Goal: Task Accomplishment & Management: Manage account settings

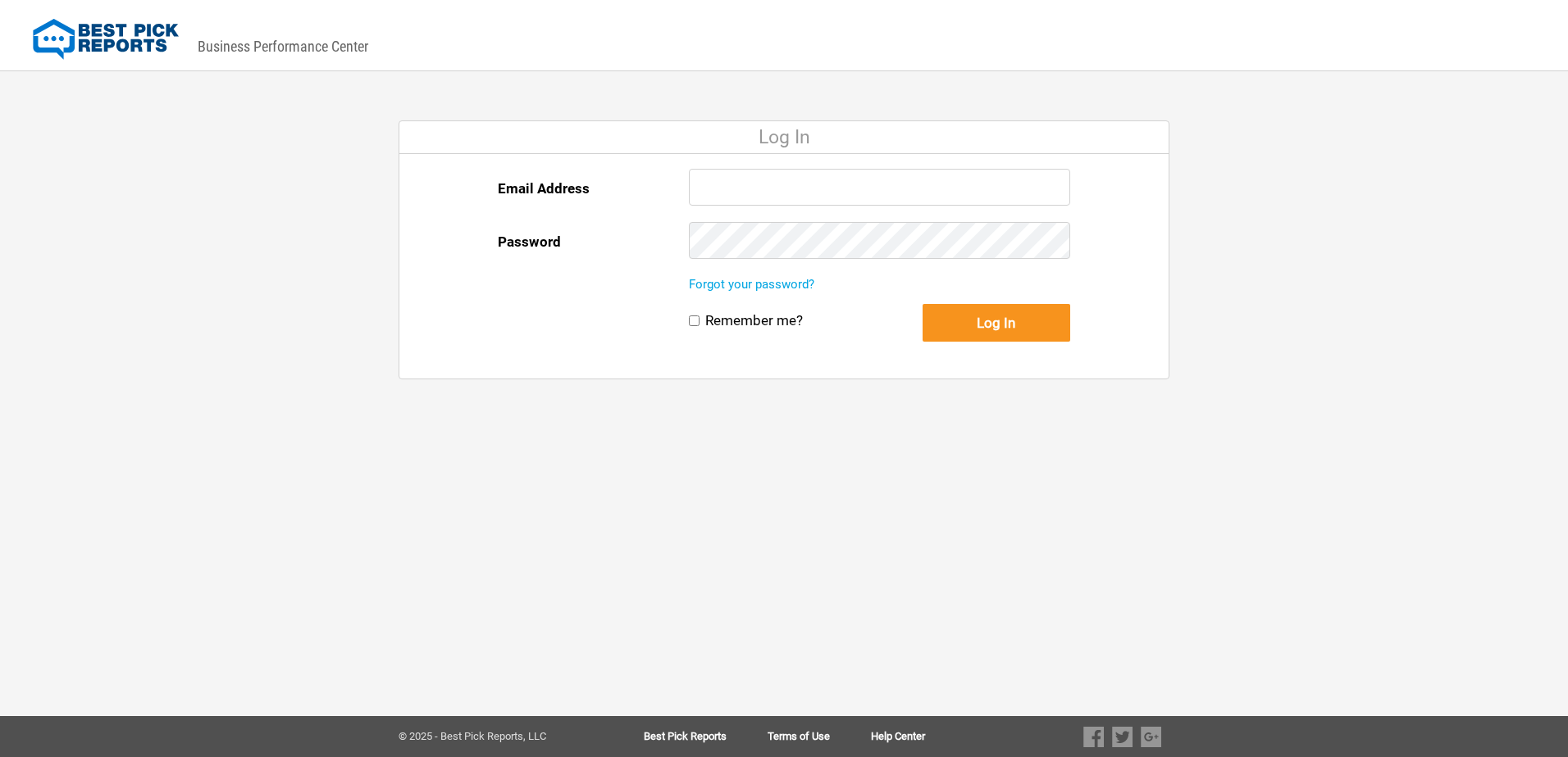
type input "[PERSON_NAME][EMAIL_ADDRESS][DOMAIN_NAME]"
click at [951, 324] on button "Log In" at bounding box center [996, 323] width 147 height 38
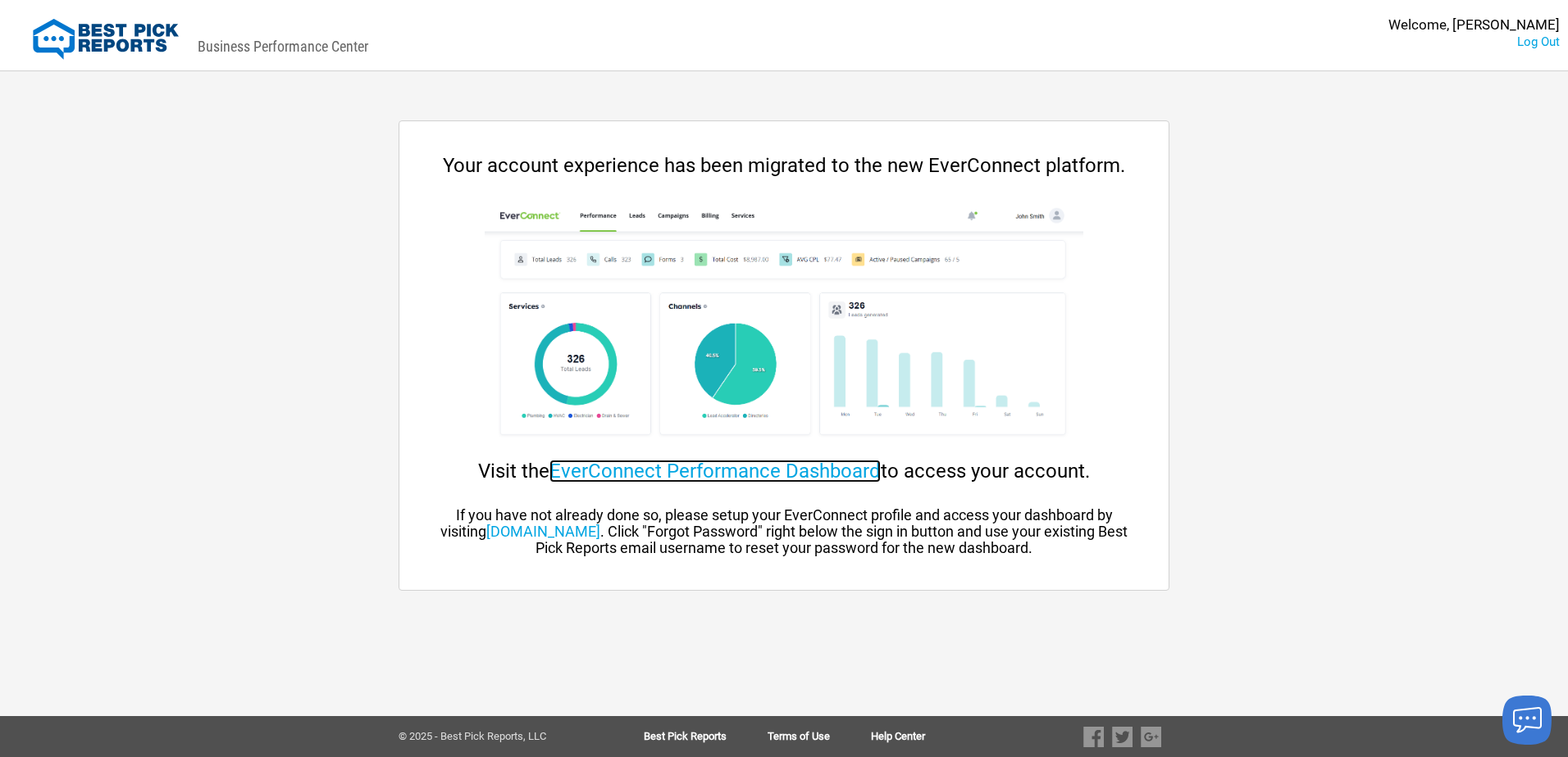
click at [681, 472] on link "EverConnect Performance Dashboard" at bounding box center [715, 471] width 332 height 23
